Goal: Task Accomplishment & Management: Manage account settings

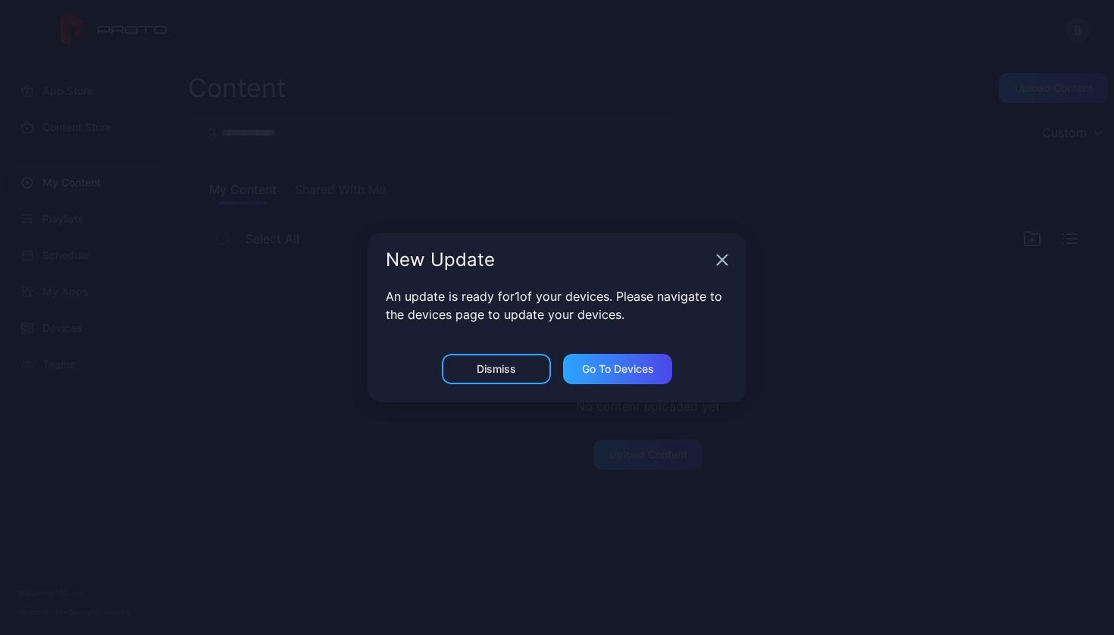
click at [611, 364] on div "Go to devices" at bounding box center [618, 369] width 72 height 12
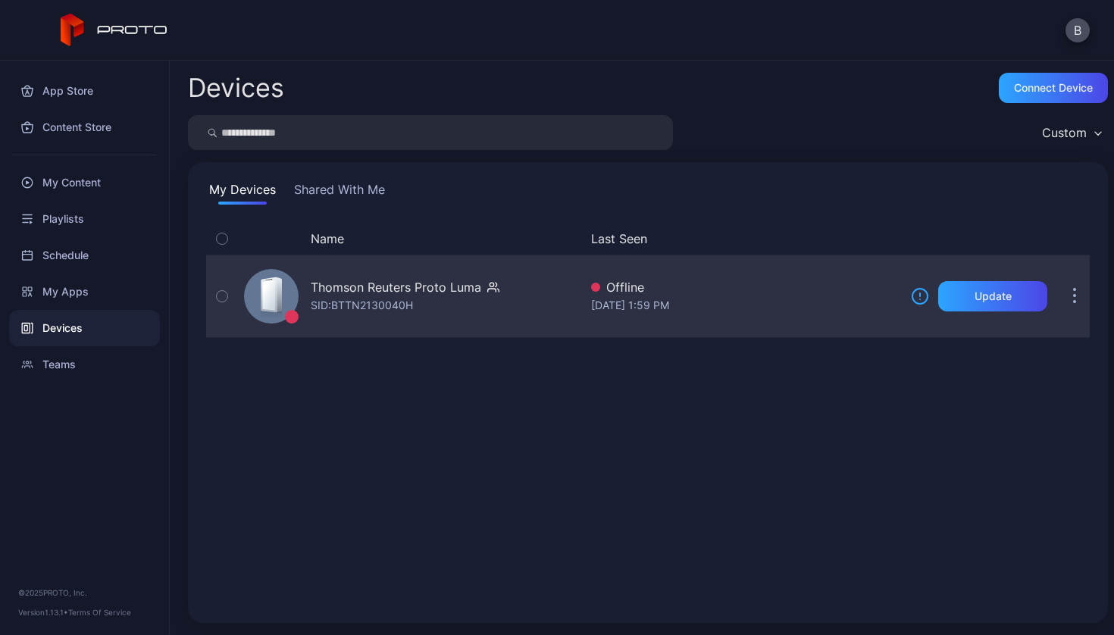
click at [225, 294] on icon "button" at bounding box center [222, 296] width 11 height 17
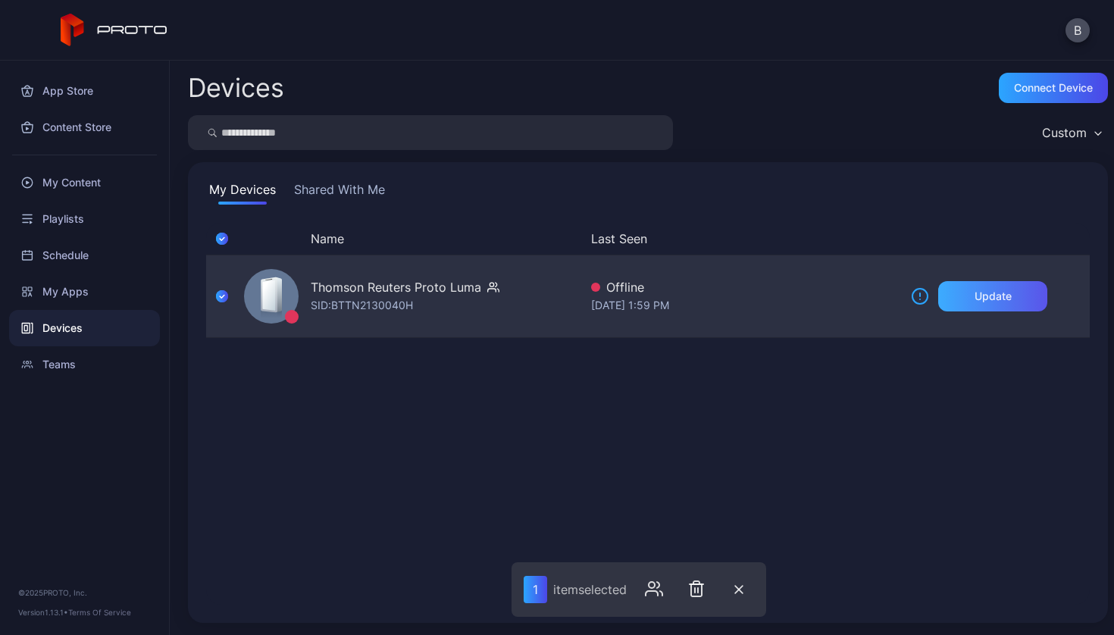
click at [941, 309] on div "Update" at bounding box center [992, 296] width 109 height 30
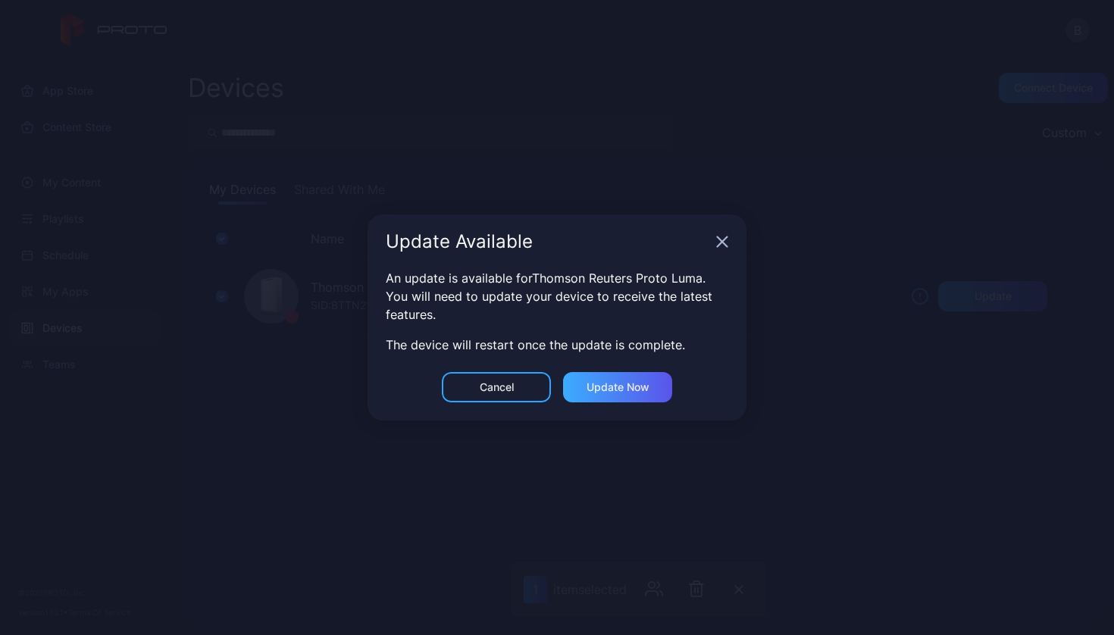
click at [597, 388] on div "Update now" at bounding box center [618, 387] width 63 height 12
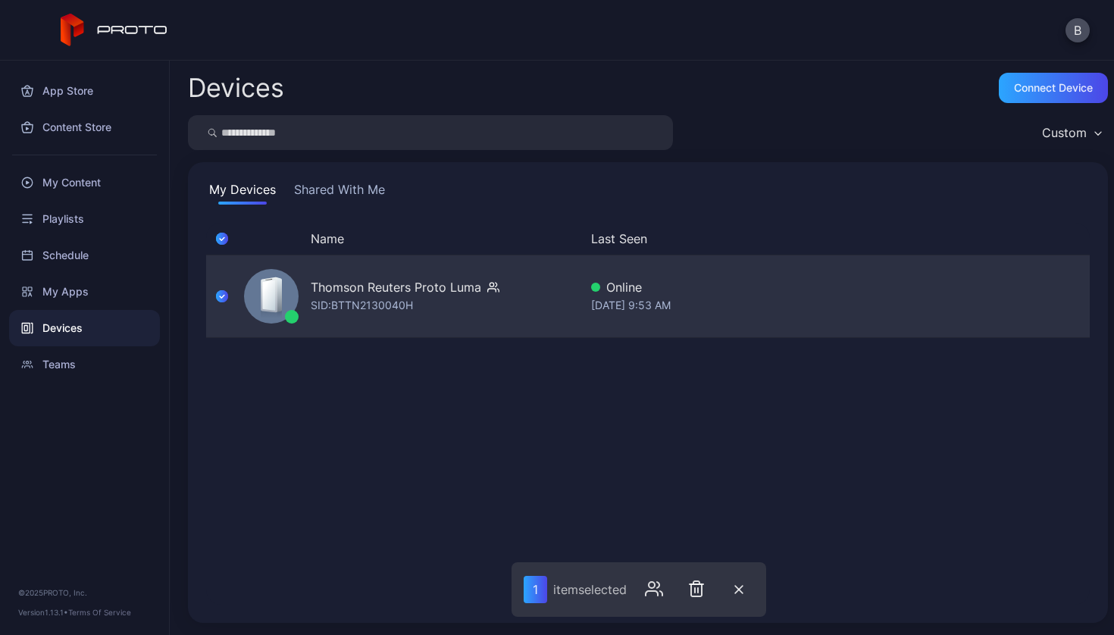
click at [759, 292] on div "Online" at bounding box center [745, 287] width 308 height 18
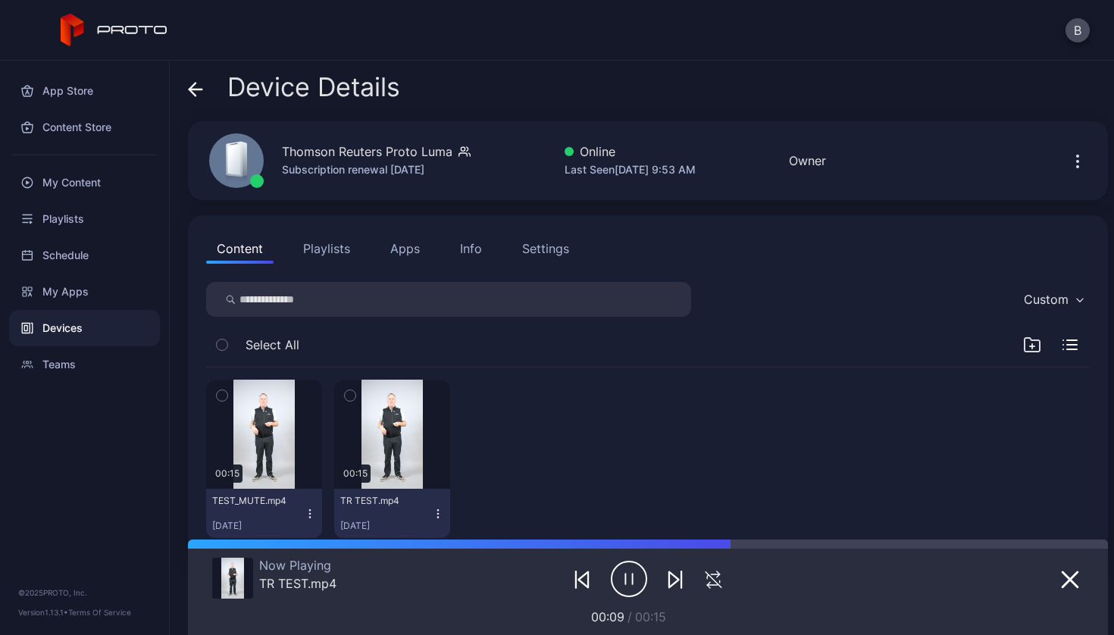
click at [1077, 161] on icon "button" at bounding box center [1078, 162] width 2 height 2
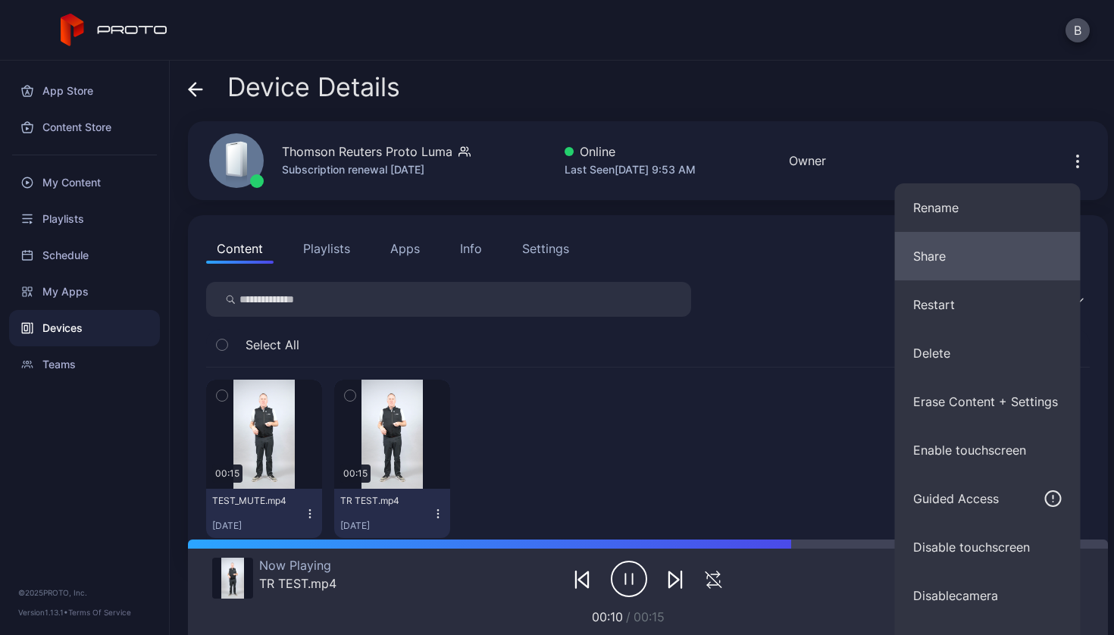
click at [962, 247] on button "Share" at bounding box center [988, 256] width 186 height 49
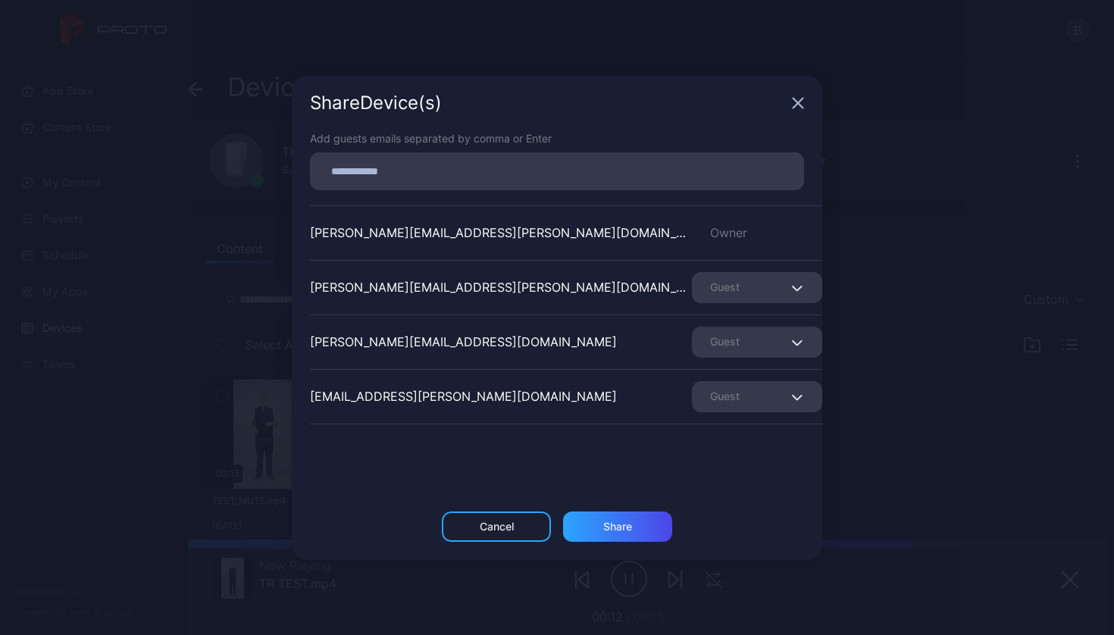
click at [591, 174] on input at bounding box center [557, 171] width 476 height 20
paste input
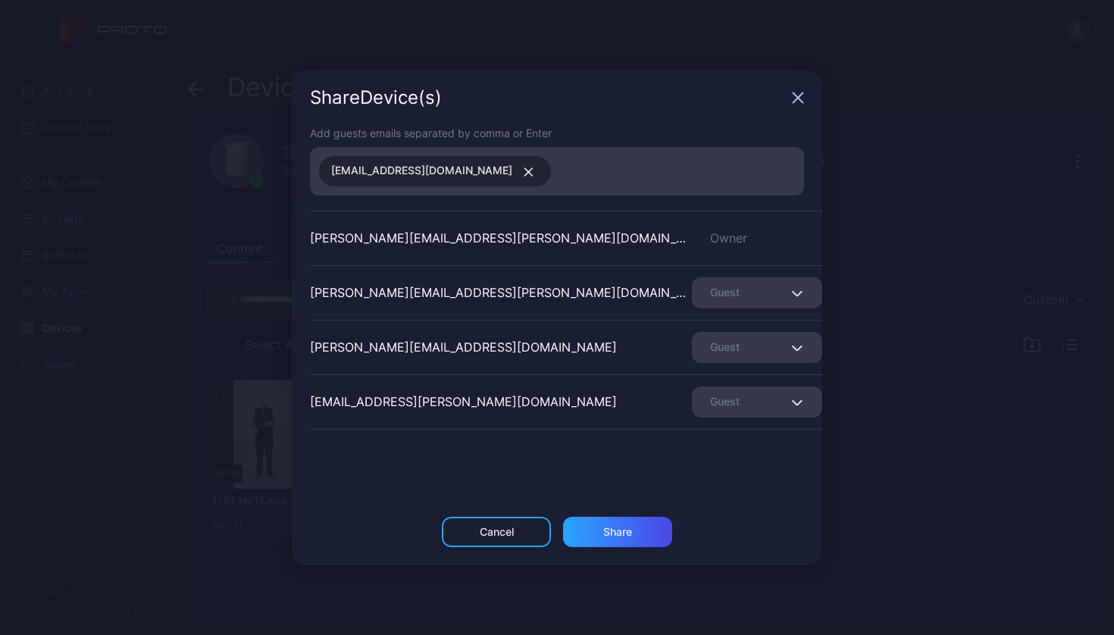
paste input
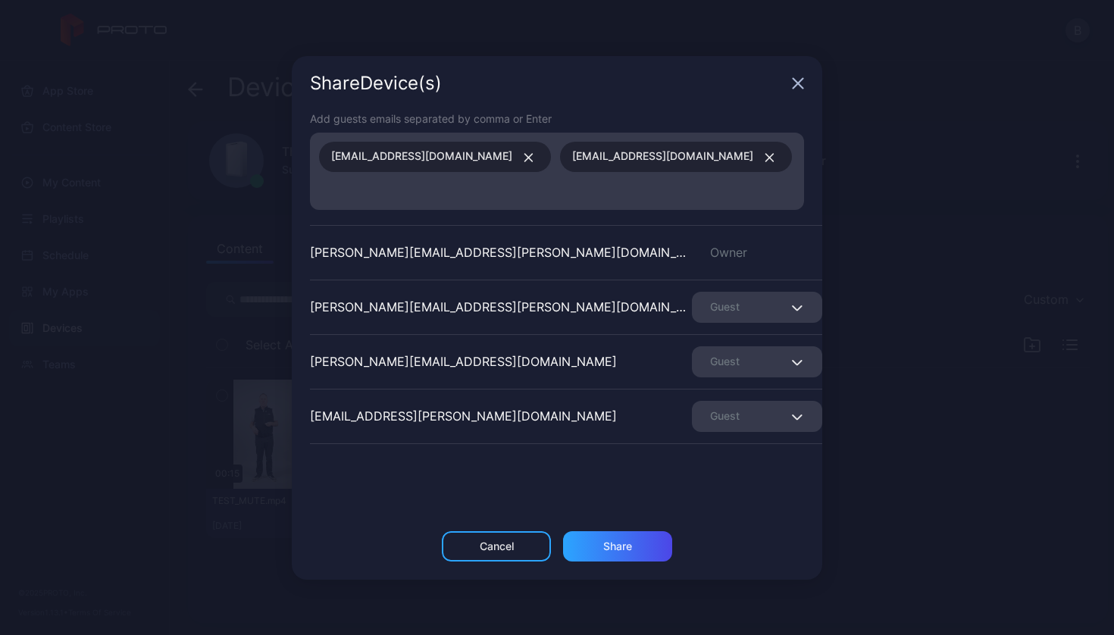
paste input
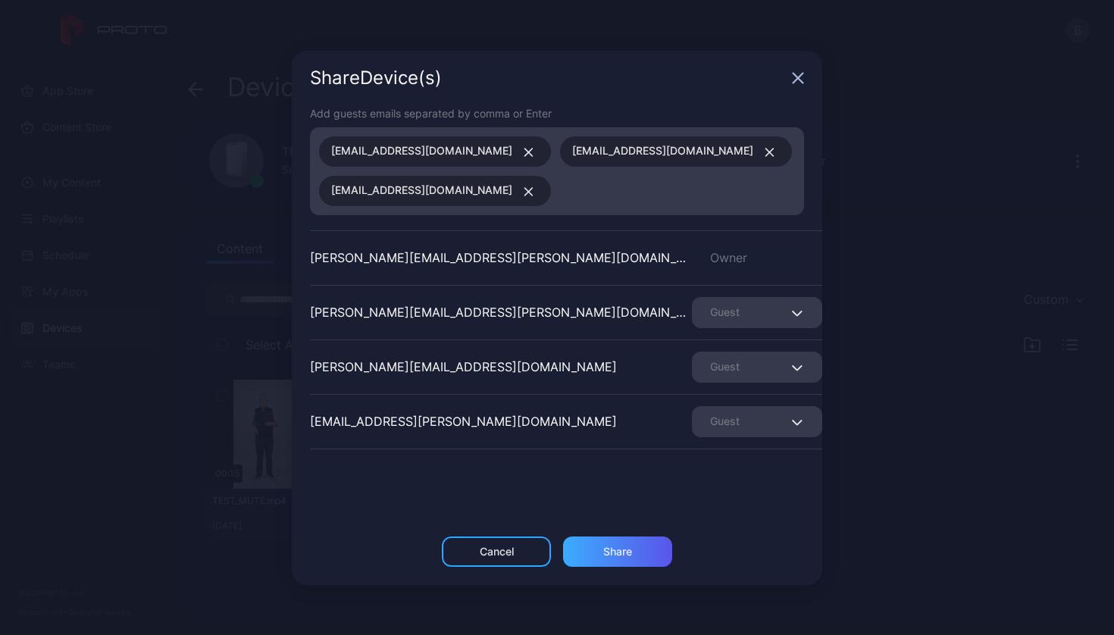
click at [620, 554] on div "Share" at bounding box center [617, 552] width 29 height 12
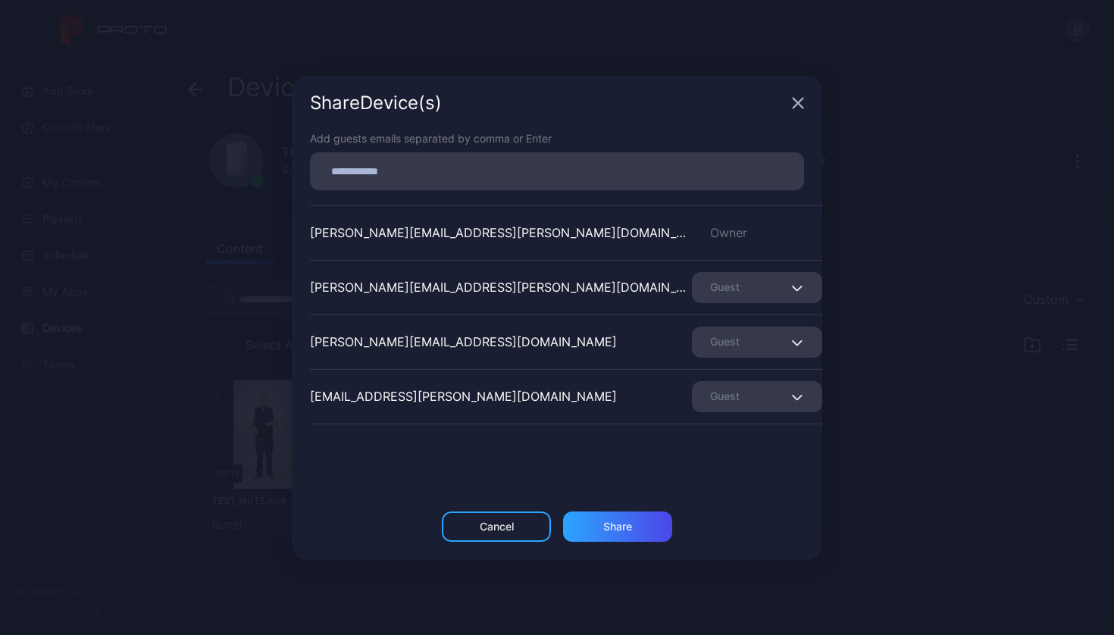
click at [798, 102] on icon "button" at bounding box center [799, 103] width 10 height 10
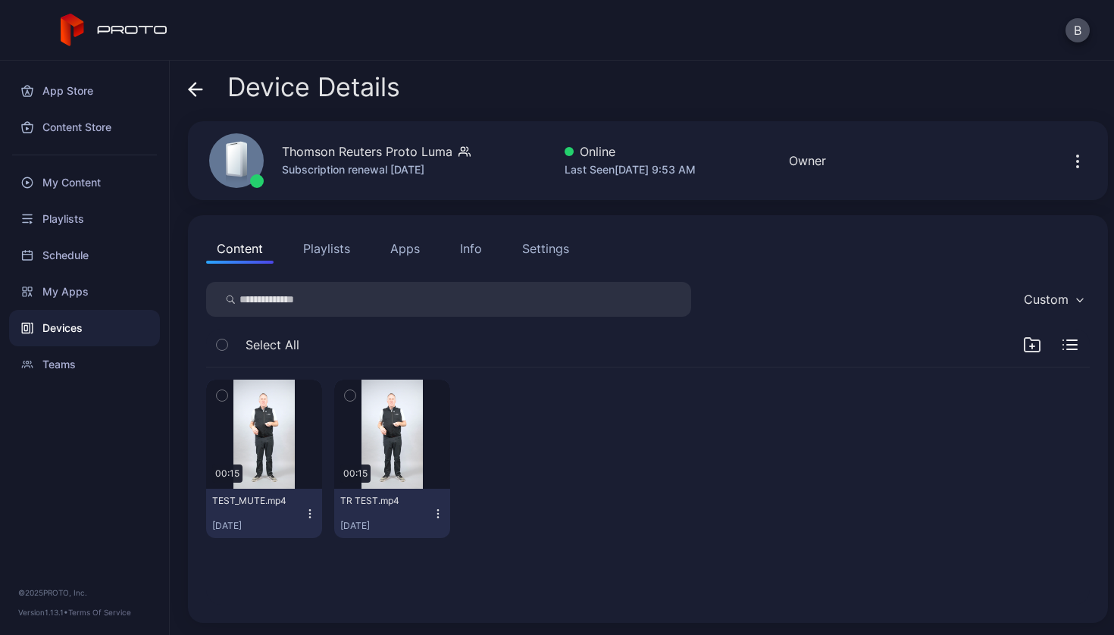
click at [543, 246] on div "Settings" at bounding box center [545, 249] width 47 height 18
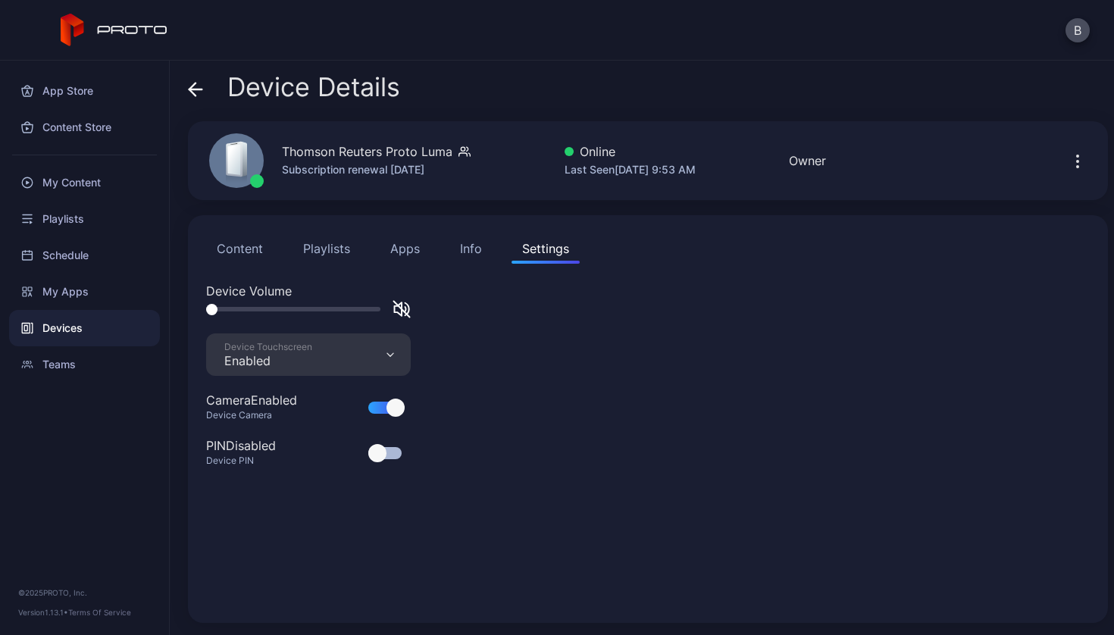
click at [478, 252] on div "Info" at bounding box center [471, 249] width 22 height 18
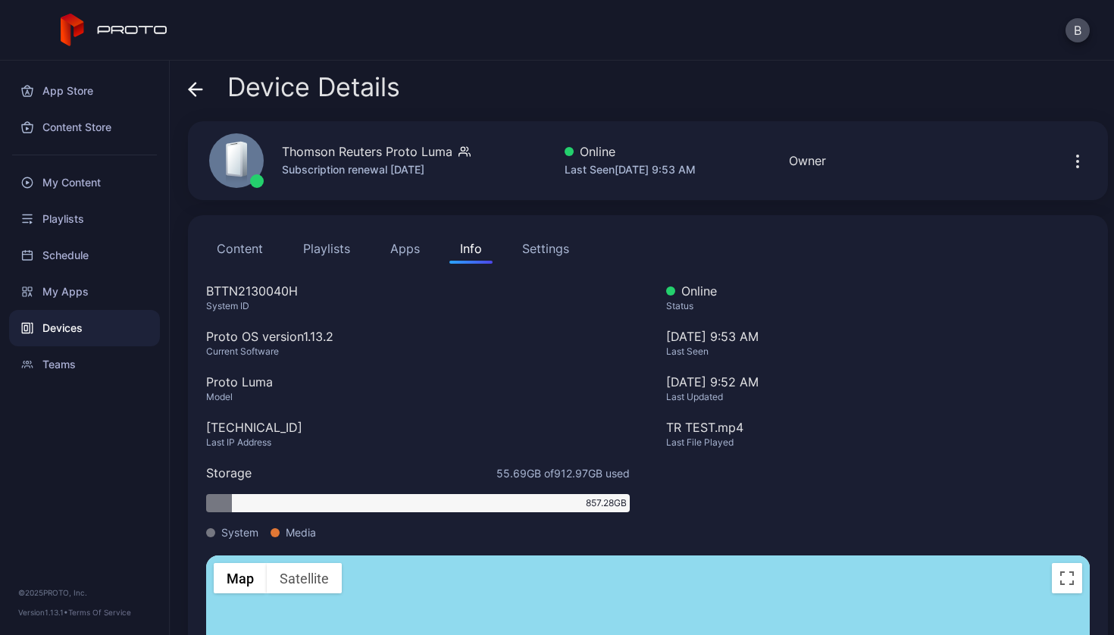
click at [396, 247] on button "Apps" at bounding box center [405, 248] width 51 height 30
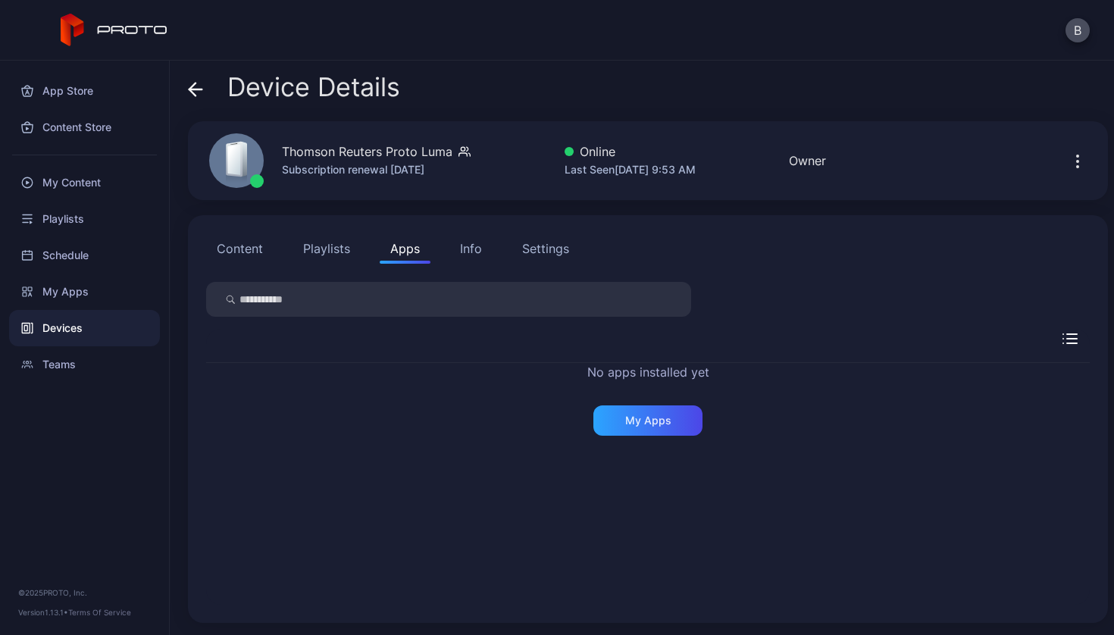
click at [518, 306] on input "search" at bounding box center [448, 299] width 485 height 35
click at [299, 248] on button "Playlists" at bounding box center [327, 248] width 68 height 30
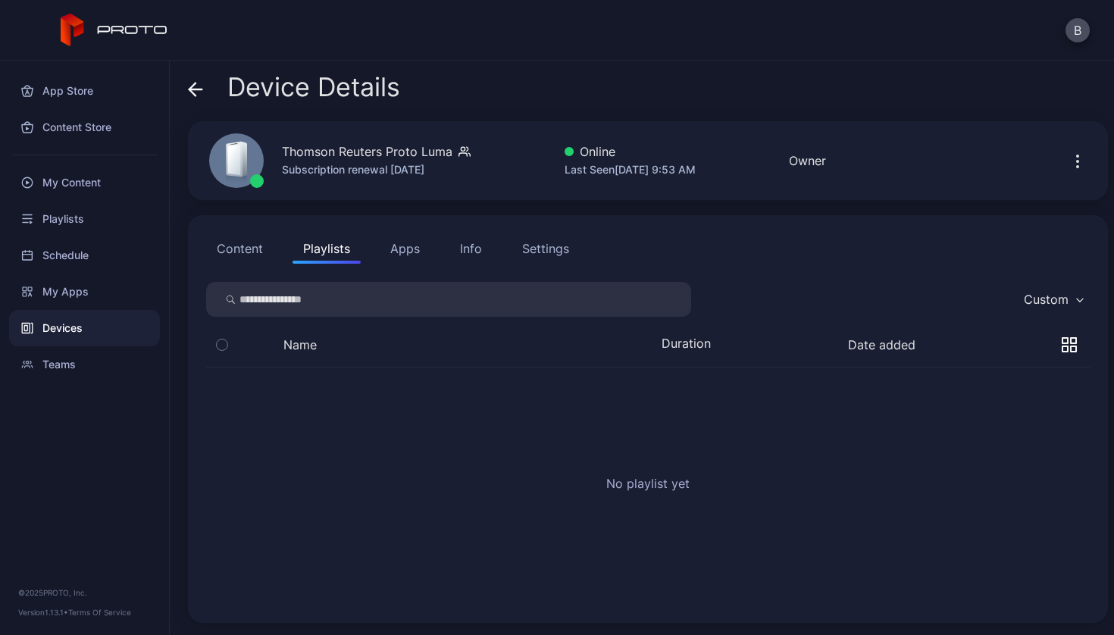
click at [400, 248] on button "Apps" at bounding box center [405, 248] width 51 height 30
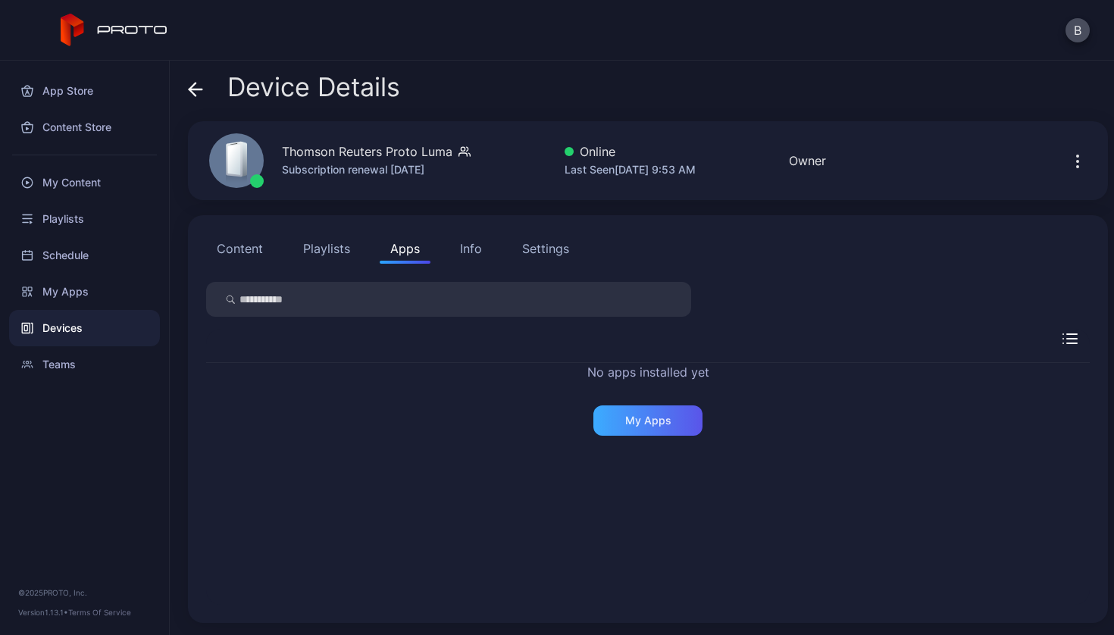
click at [647, 424] on div "My Apps" at bounding box center [648, 421] width 46 height 12
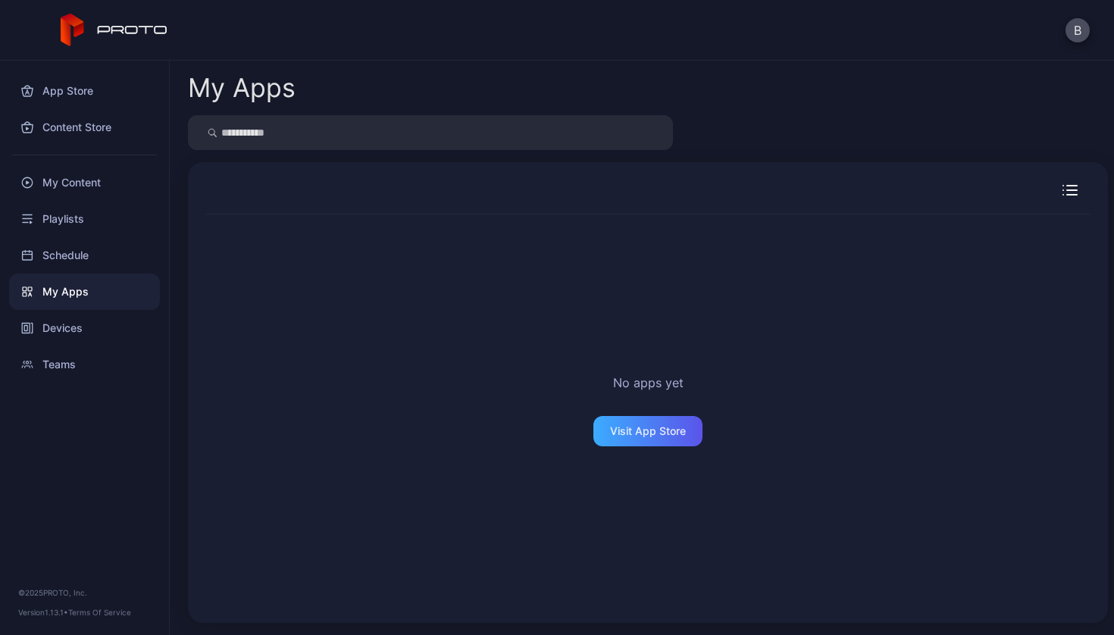
click at [625, 437] on div "Visit App Store" at bounding box center [648, 431] width 76 height 12
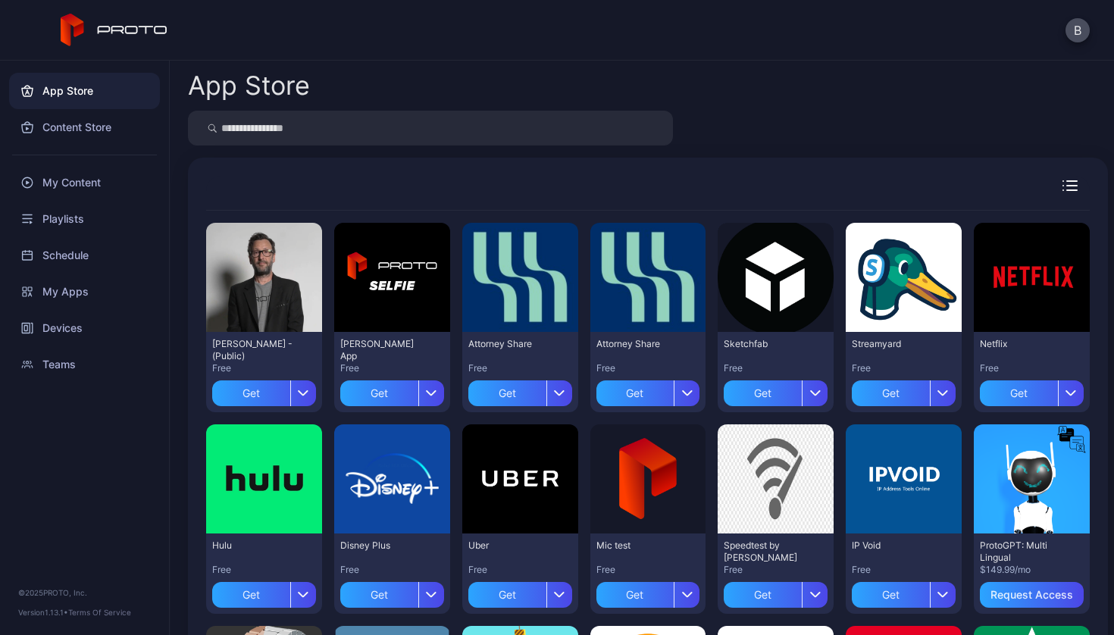
click at [92, 131] on div "Content Store" at bounding box center [84, 127] width 151 height 36
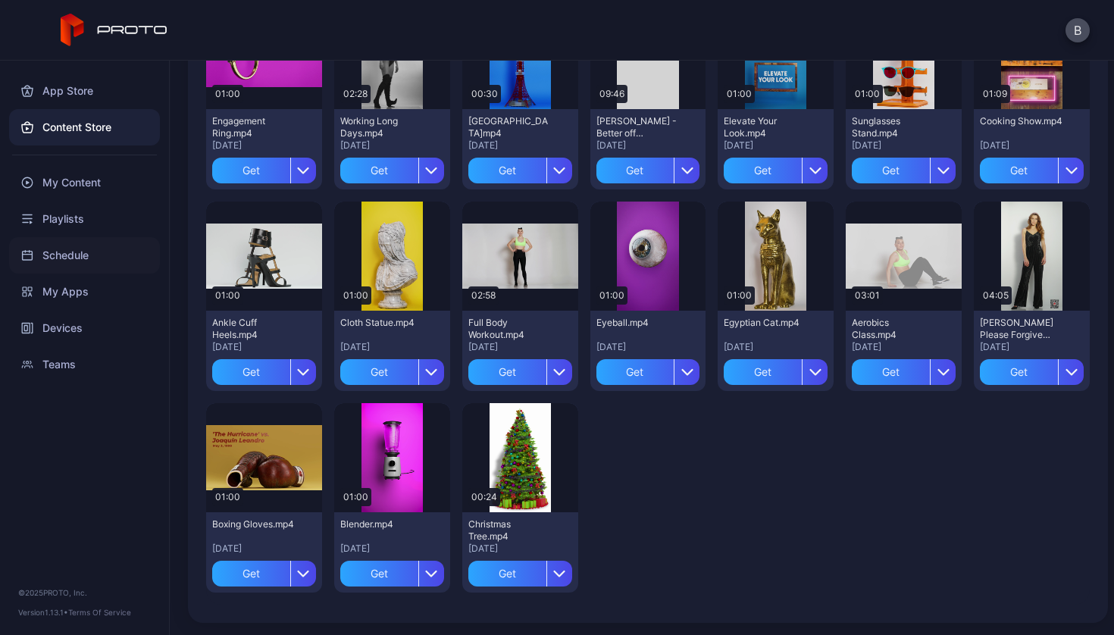
click at [53, 262] on div "Schedule" at bounding box center [84, 255] width 151 height 36
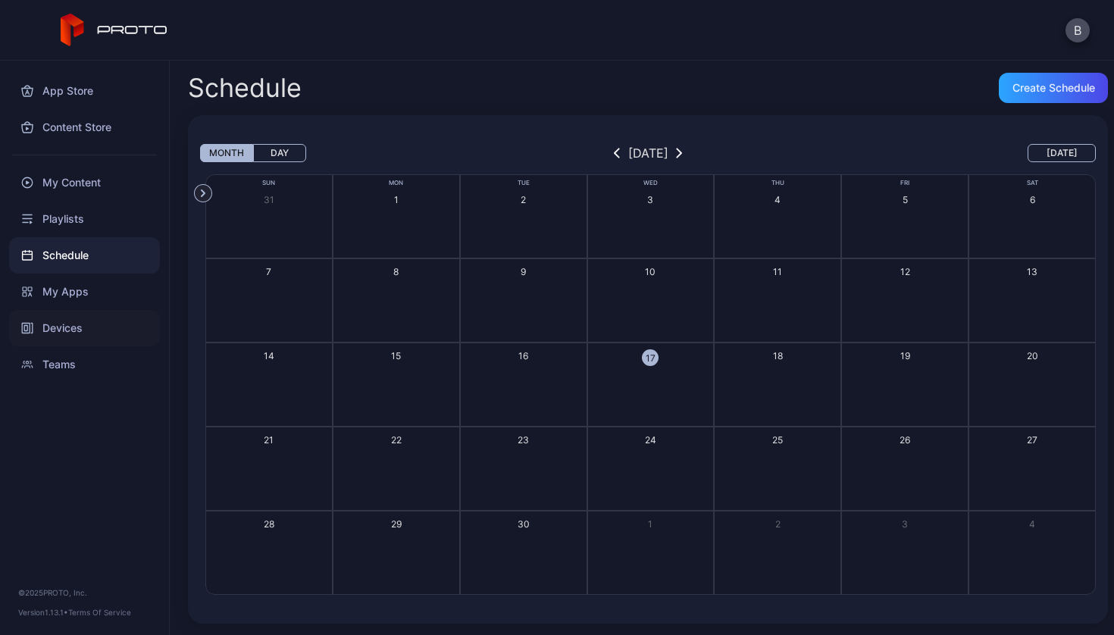
click at [62, 340] on div "Devices" at bounding box center [84, 328] width 151 height 36
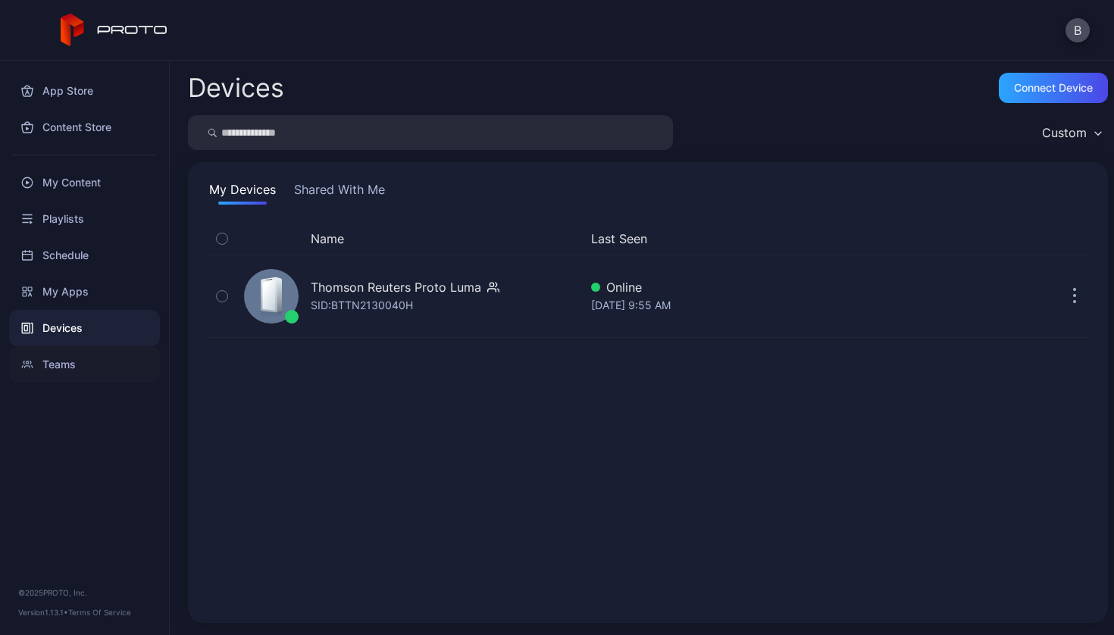
click at [53, 372] on div "Teams" at bounding box center [84, 364] width 151 height 36
